Goal: Check status: Check status

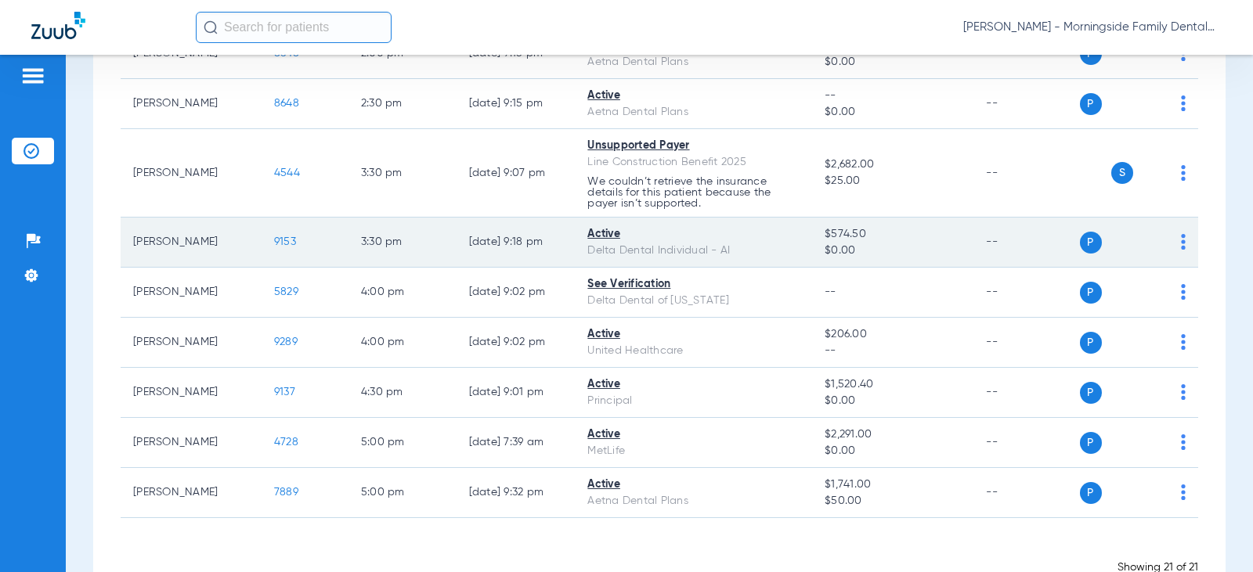
scroll to position [890, 0]
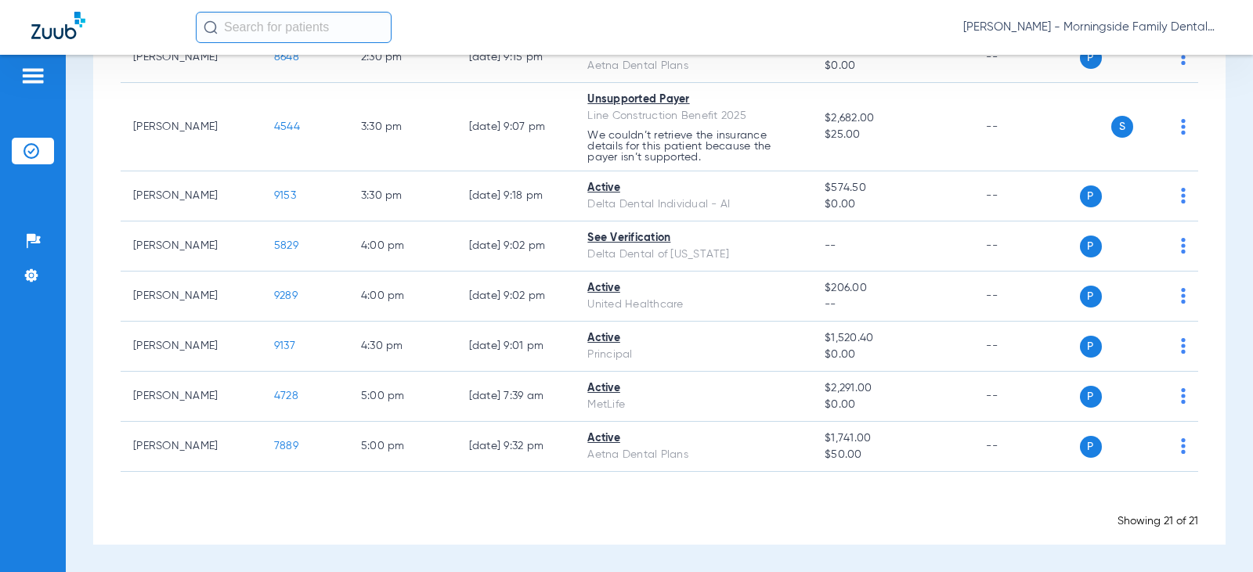
drag, startPoint x: 1185, startPoint y: 536, endPoint x: 1099, endPoint y: 518, distance: 88.9
click at [1095, 516] on div "Showing 21 of 21" at bounding box center [659, 522] width 1077 height 16
drag, startPoint x: 1065, startPoint y: 514, endPoint x: 1191, endPoint y: 521, distance: 126.3
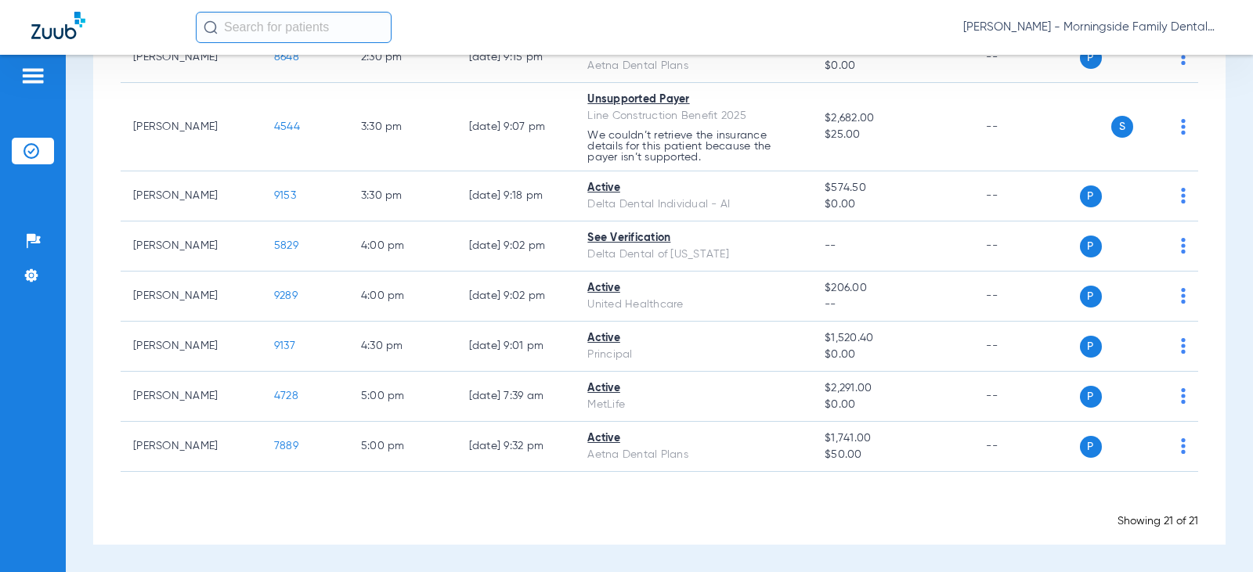
drag, startPoint x: 1191, startPoint y: 521, endPoint x: 1024, endPoint y: 503, distance: 167.8
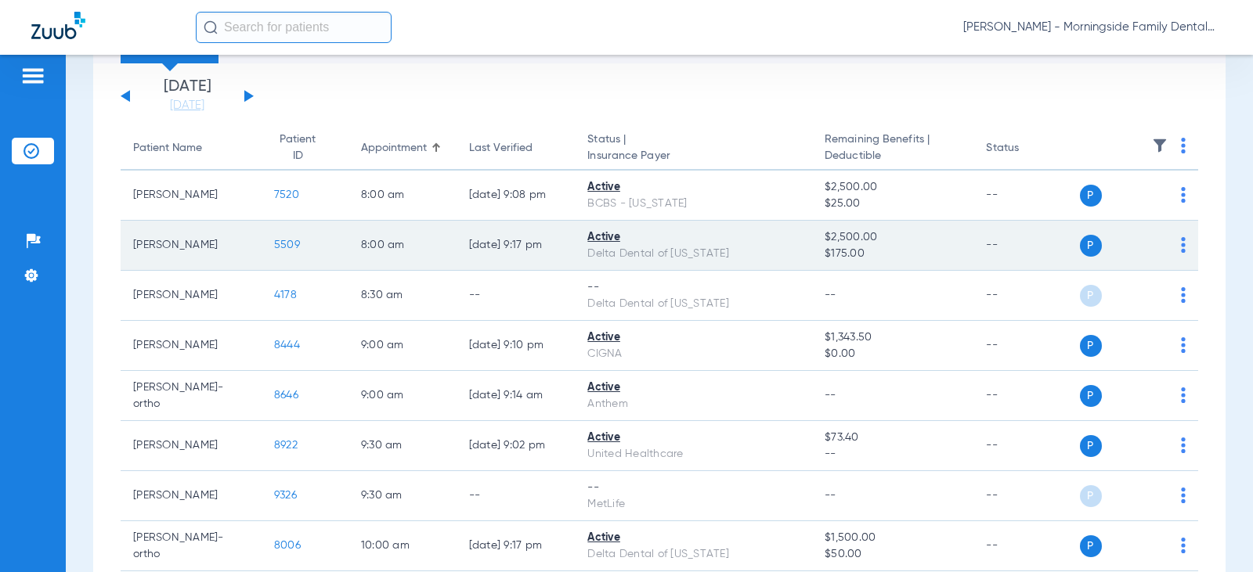
scroll to position [0, 0]
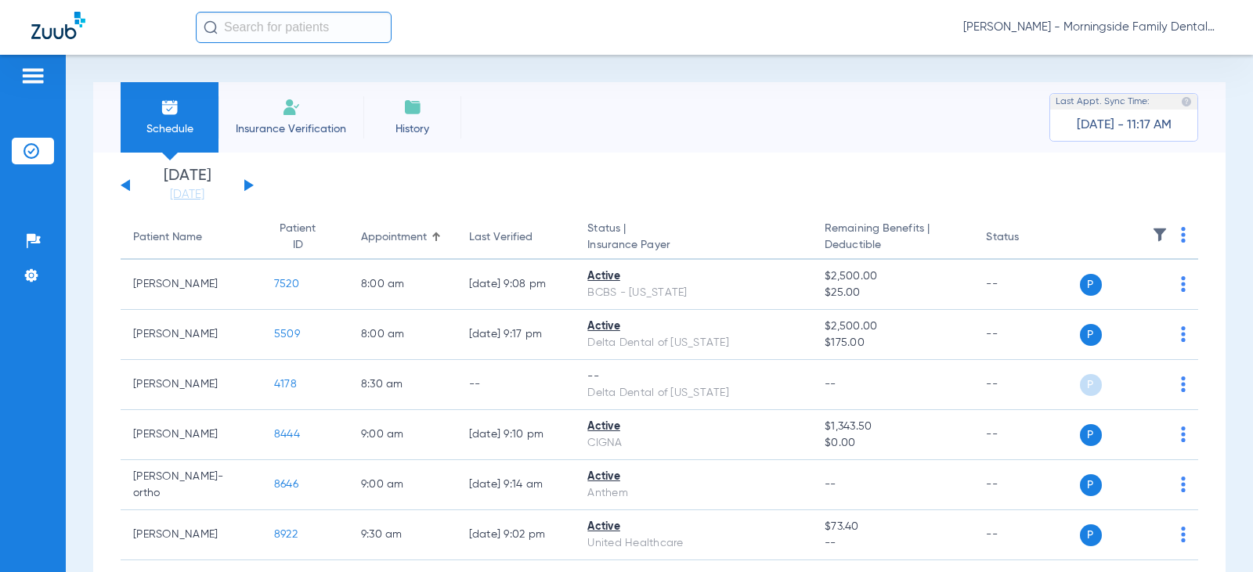
click at [1128, 117] on div "[DATE] - 11:17 AM" at bounding box center [1124, 125] width 95 height 31
click at [244, 182] on button at bounding box center [248, 185] width 9 height 12
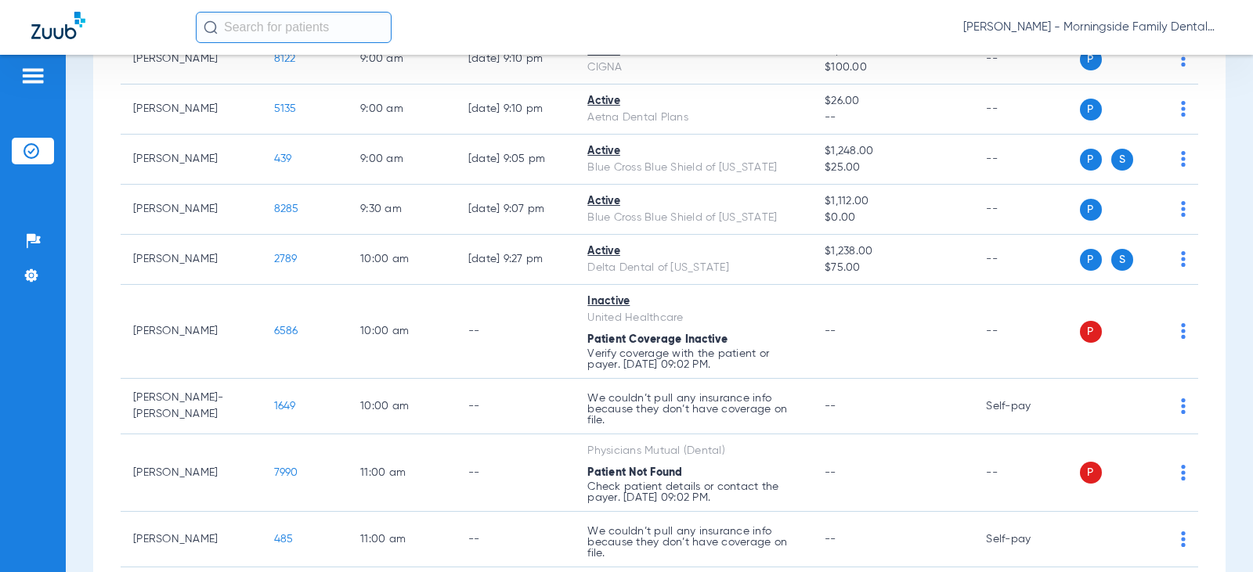
scroll to position [548, 0]
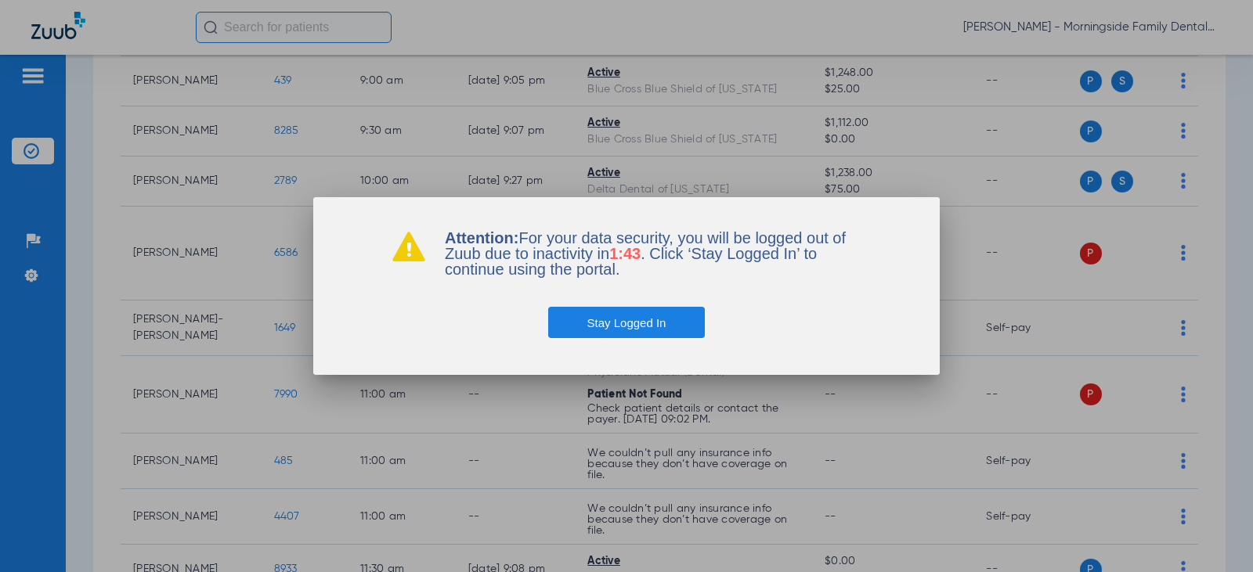
click at [616, 323] on button "Stay Logged In" at bounding box center [626, 322] width 157 height 31
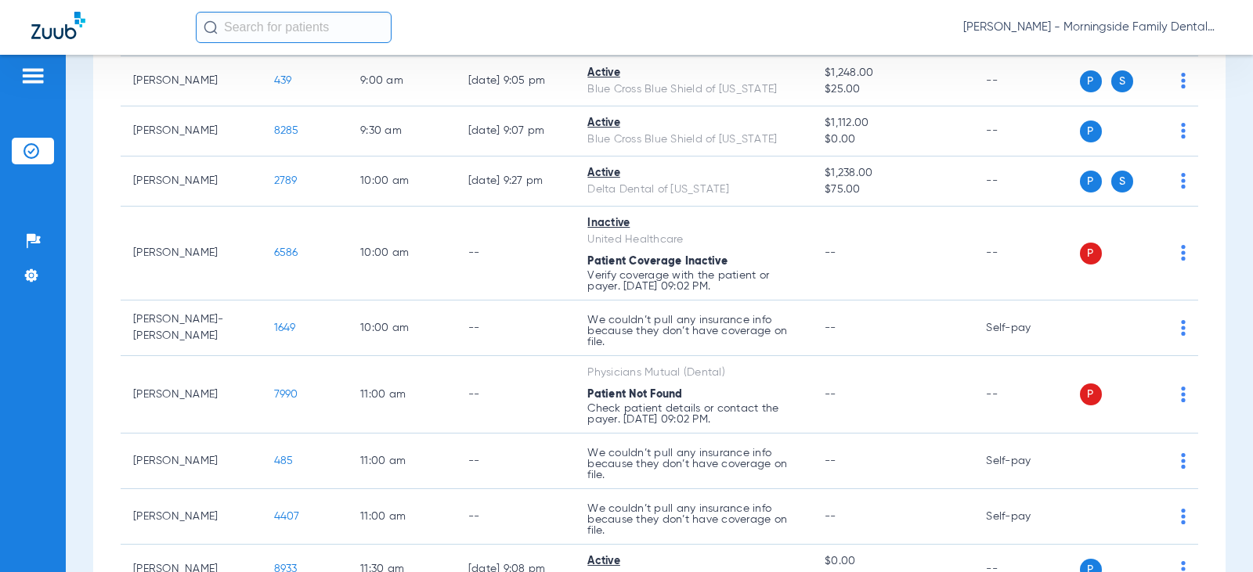
scroll to position [0, 0]
